Goal: Check status: Check status

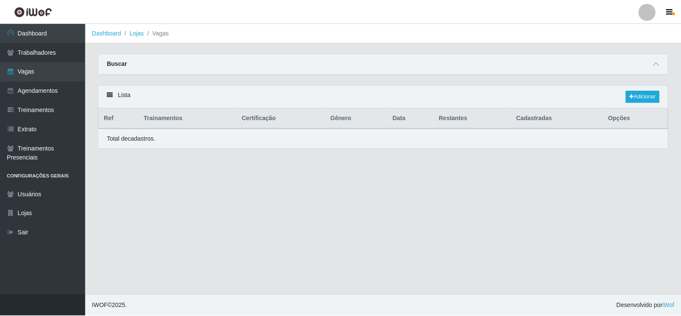
scroll to position [43, 0]
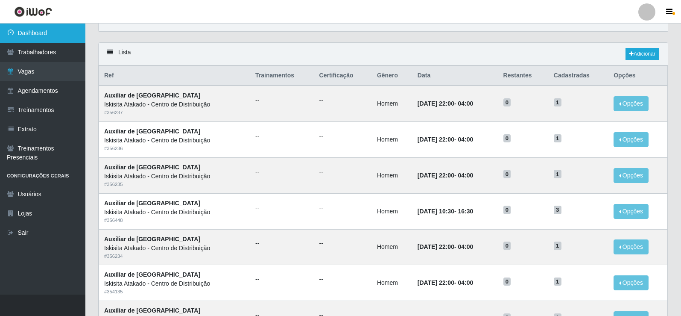
click at [25, 31] on link "Dashboard" at bounding box center [42, 32] width 85 height 19
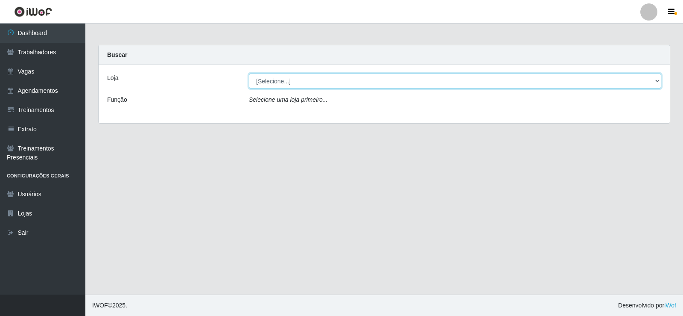
click at [309, 78] on select "[Selecione...] Iskisita Atakado - Centro de Distribuição" at bounding box center [455, 80] width 413 height 15
select select "425"
click at [249, 73] on select "[Selecione...] Iskisita Atakado - Centro de Distribuição" at bounding box center [455, 80] width 413 height 15
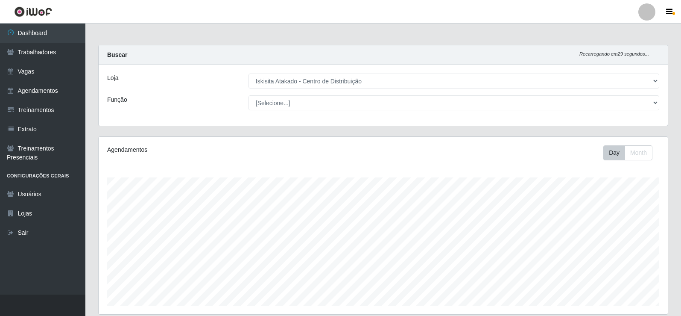
click at [368, 31] on main "Carregando... Buscar Recarregando em 29 segundos... Loja [Selecione...] Iskisit…" at bounding box center [383, 284] width 596 height 522
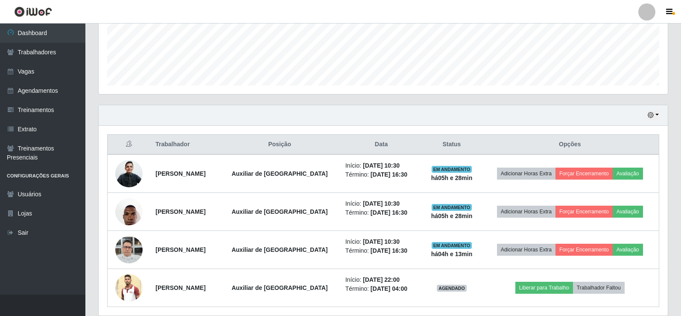
scroll to position [252, 0]
